Goal: Task Accomplishment & Management: Complete application form

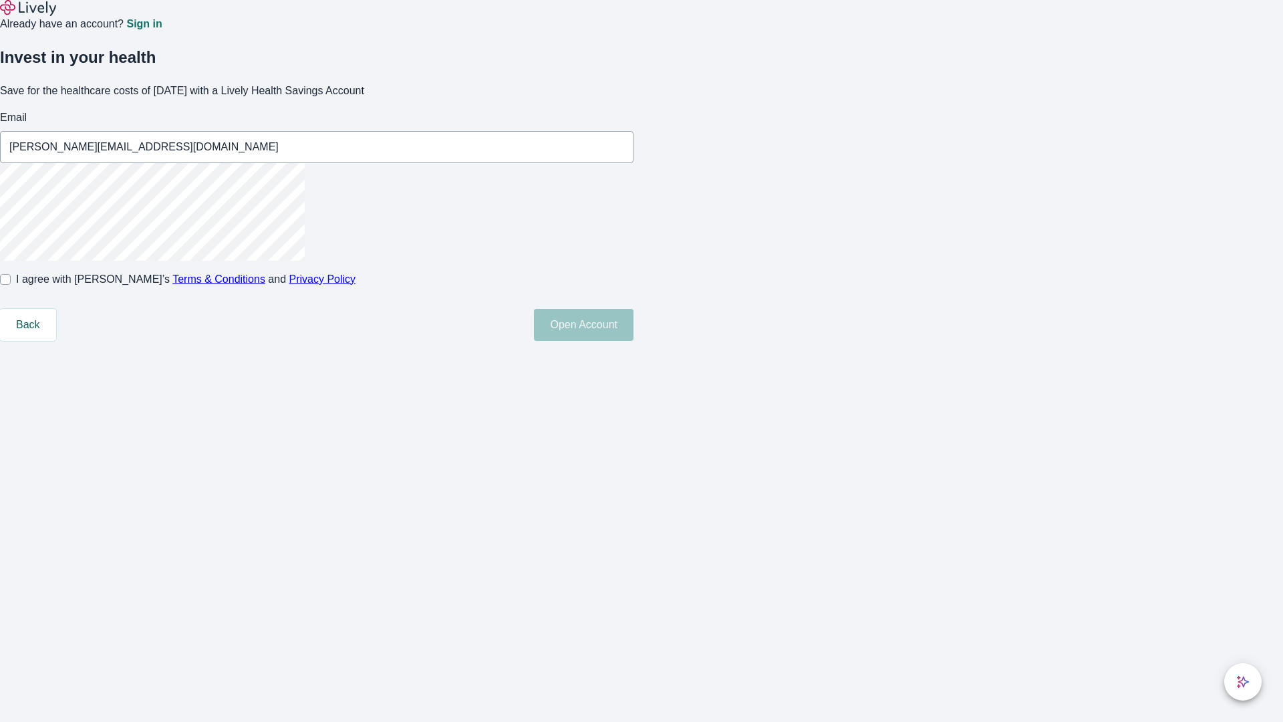
click at [11, 285] on input "I agree with Lively’s Terms & Conditions and Privacy Policy" at bounding box center [5, 279] width 11 height 11
checkbox input "true"
click at [634, 341] on button "Open Account" at bounding box center [584, 325] width 100 height 32
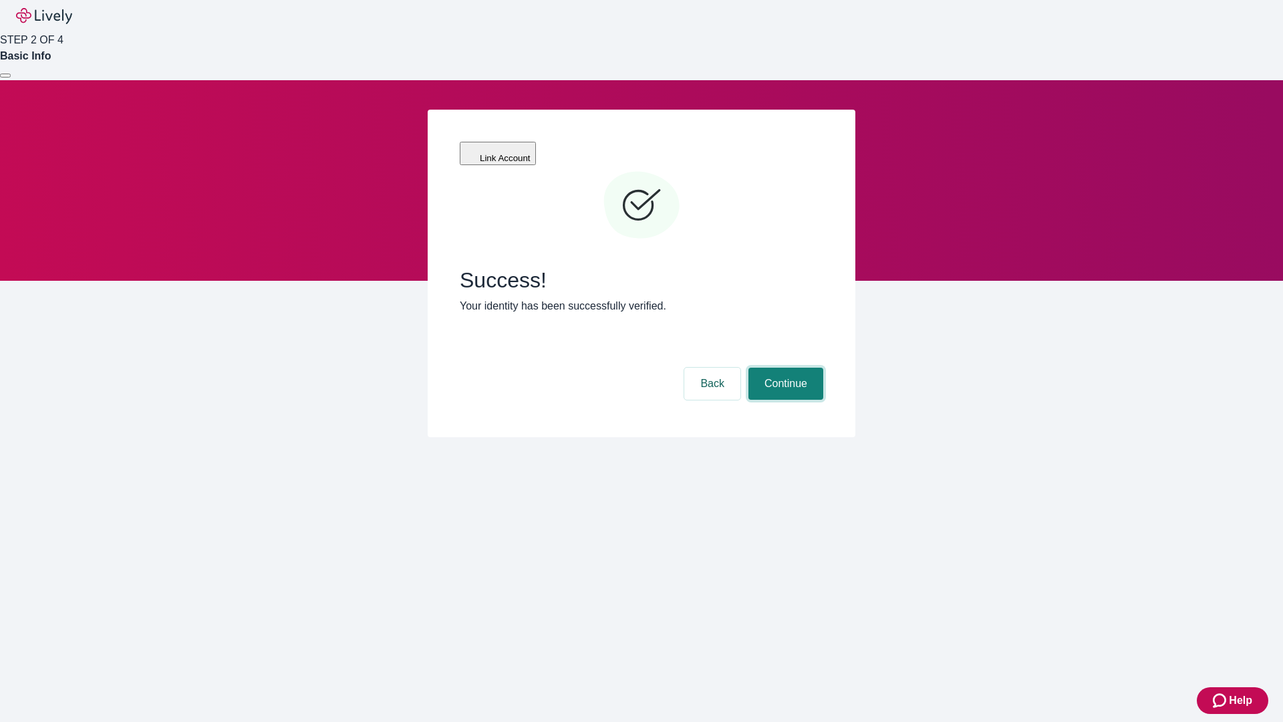
click at [784, 368] on button "Continue" at bounding box center [786, 384] width 75 height 32
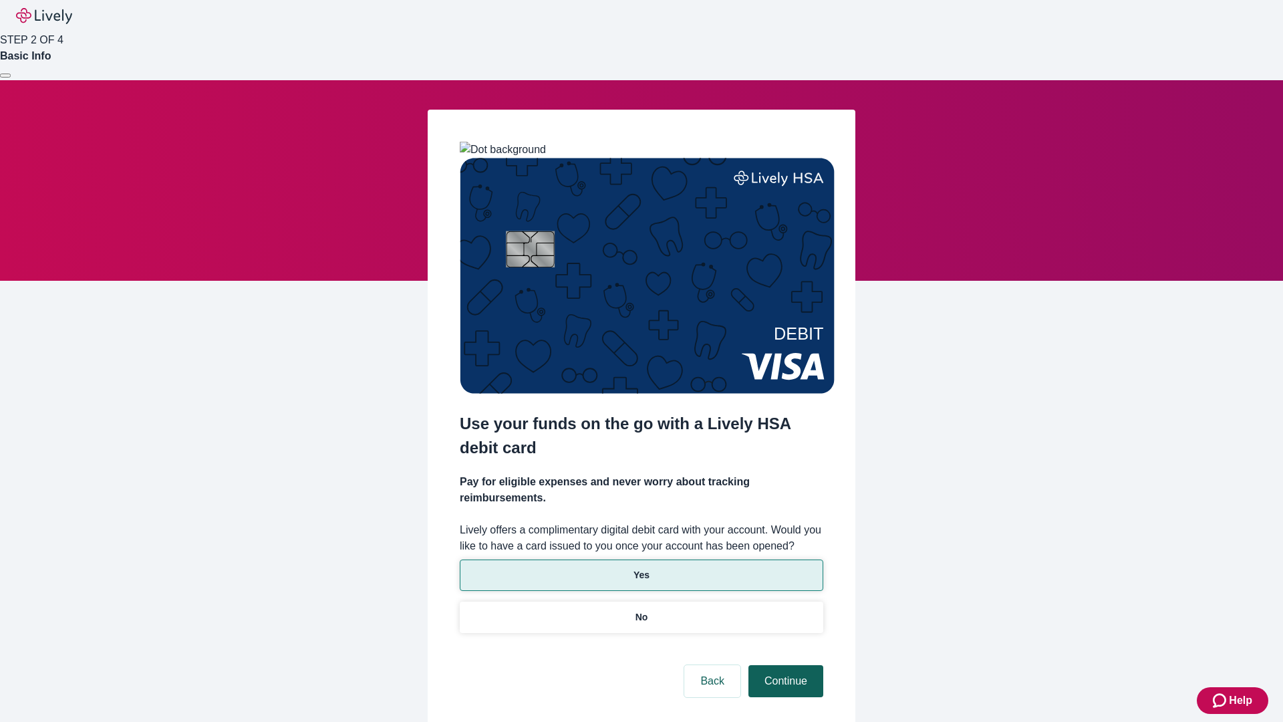
click at [641, 610] on p "No" at bounding box center [642, 617] width 13 height 14
click at [784, 665] on button "Continue" at bounding box center [786, 681] width 75 height 32
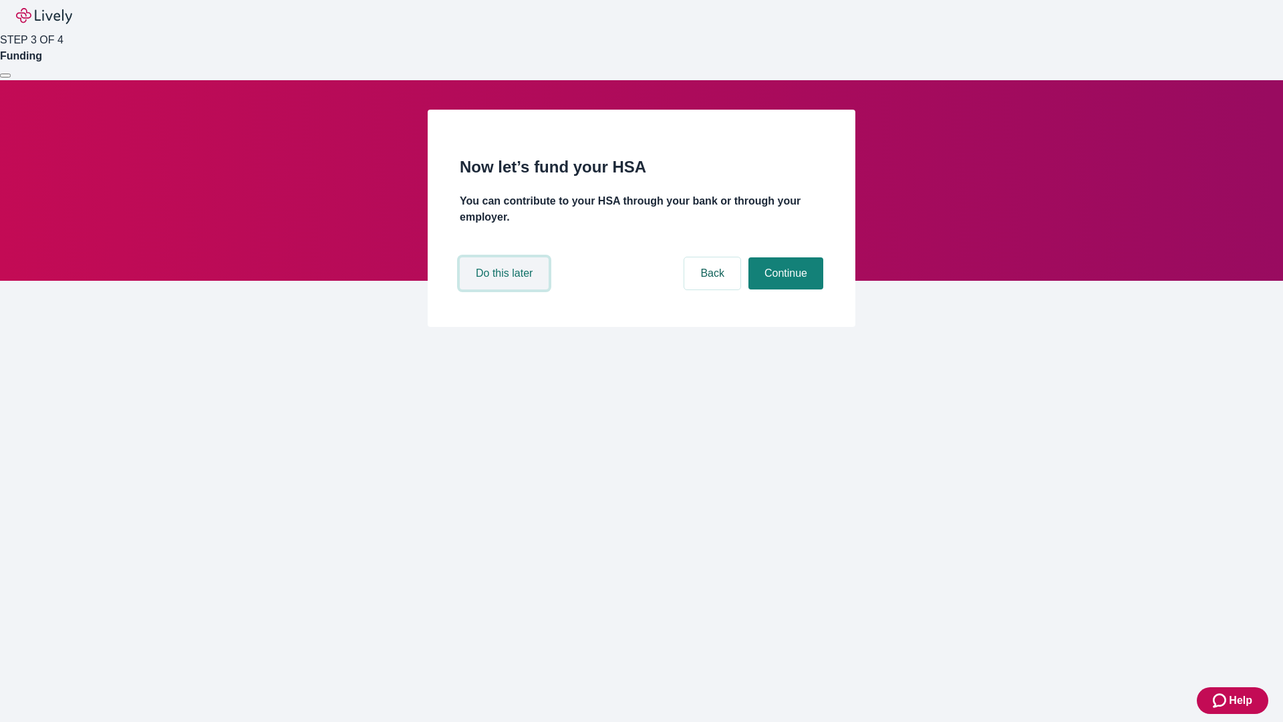
click at [506, 289] on button "Do this later" at bounding box center [504, 273] width 89 height 32
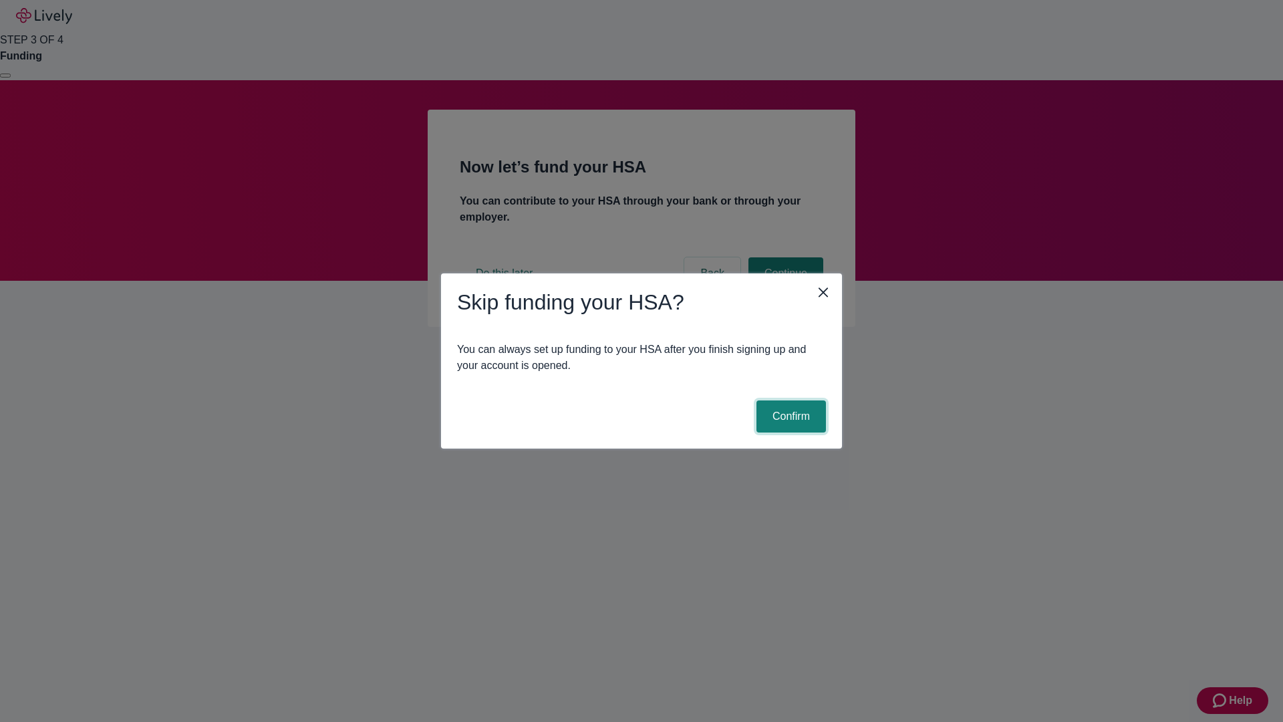
click at [789, 416] on button "Confirm" at bounding box center [792, 416] width 70 height 32
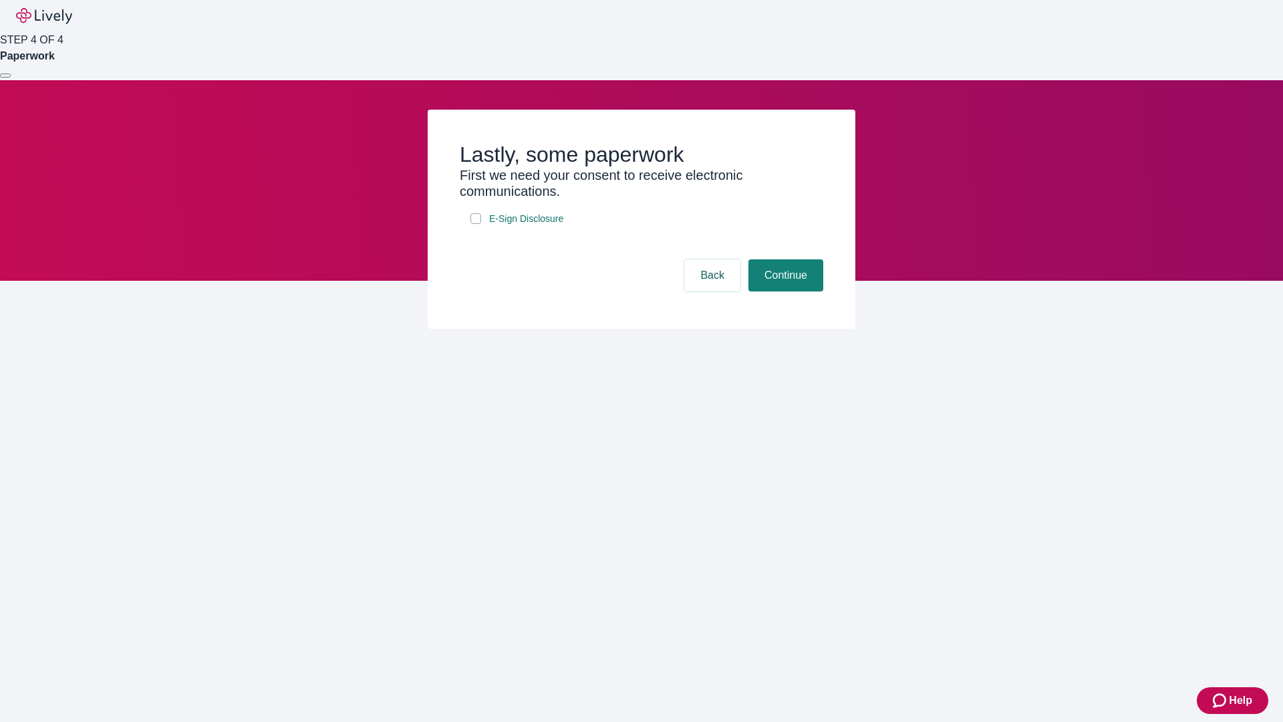
click at [476, 224] on input "E-Sign Disclosure" at bounding box center [476, 218] width 11 height 11
checkbox input "true"
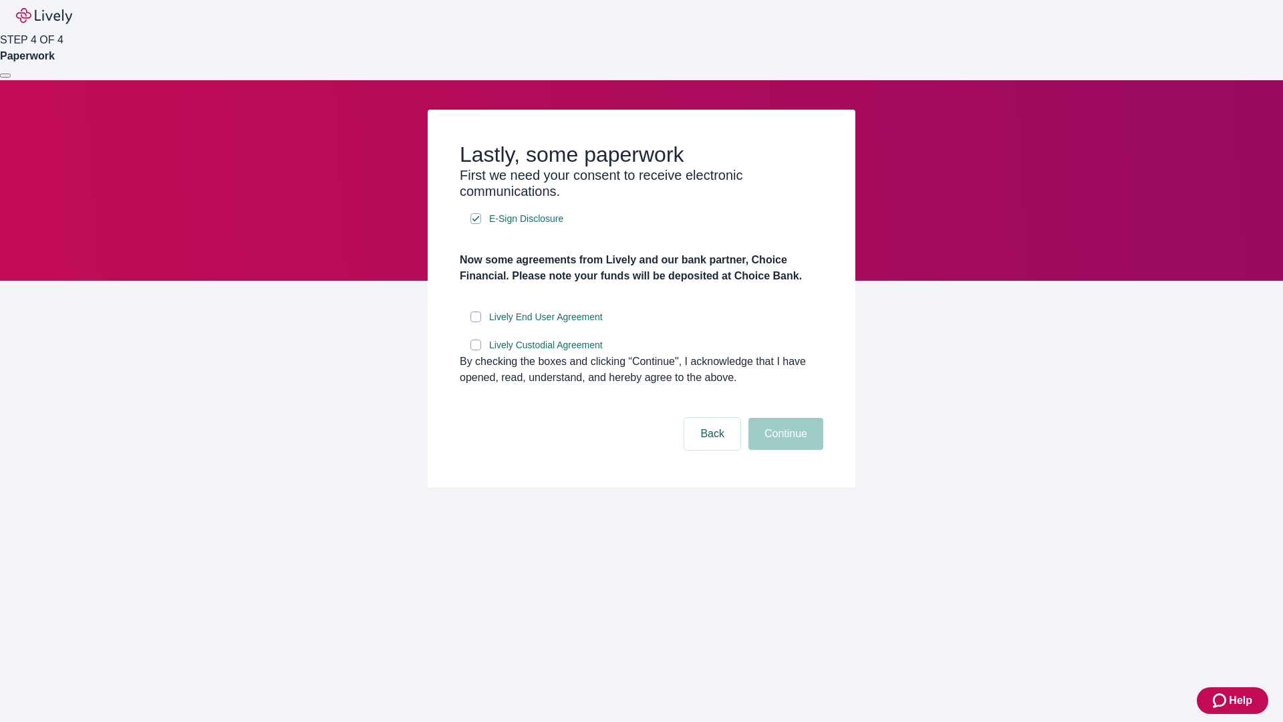
click at [476, 322] on input "Lively End User Agreement" at bounding box center [476, 316] width 11 height 11
checkbox input "true"
click at [476, 350] on input "Lively Custodial Agreement" at bounding box center [476, 345] width 11 height 11
checkbox input "true"
click at [784, 450] on button "Continue" at bounding box center [786, 434] width 75 height 32
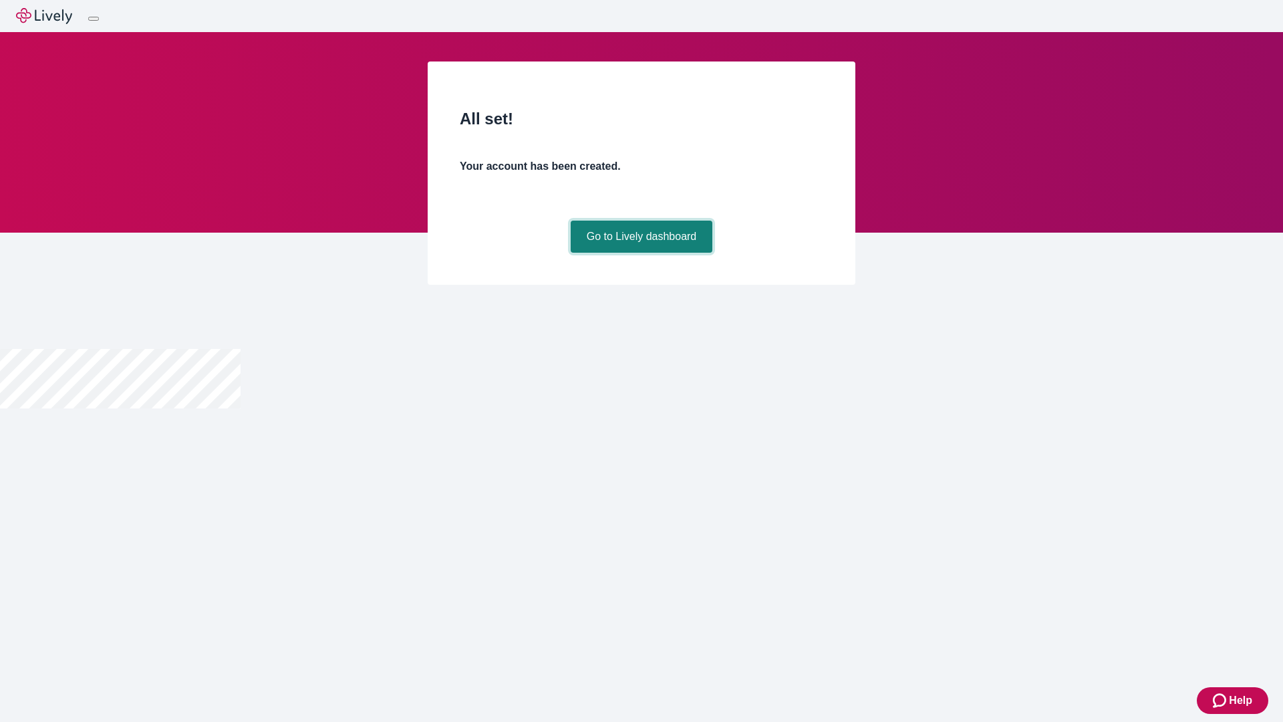
click at [641, 253] on link "Go to Lively dashboard" at bounding box center [642, 237] width 142 height 32
